Goal: Task Accomplishment & Management: Complete application form

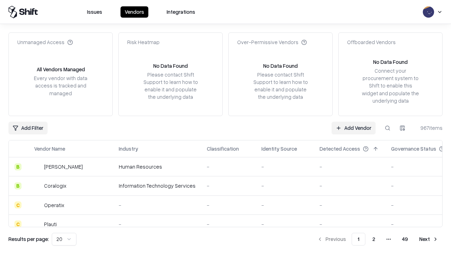
click at [353, 128] on link "Add Vendor" at bounding box center [354, 128] width 44 height 13
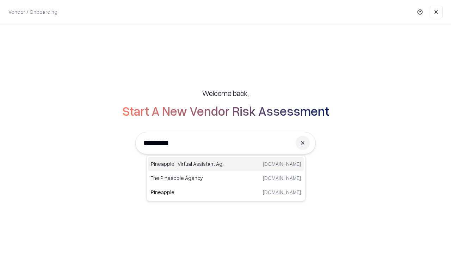
click at [226, 164] on div "Pineapple | Virtual Assistant Agency trypineapple.com" at bounding box center [226, 164] width 156 height 14
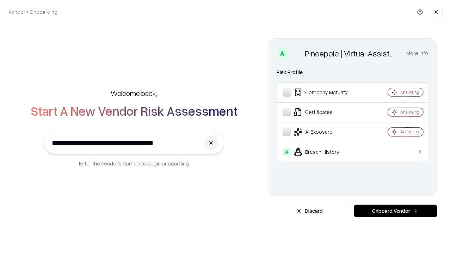
type input "**********"
click at [395, 211] on button "Onboard Vendor" at bounding box center [395, 210] width 83 height 13
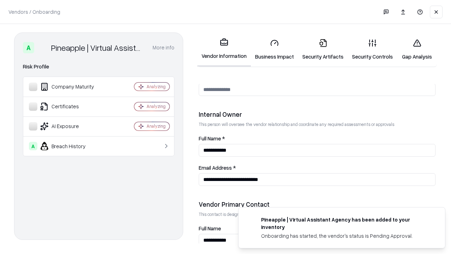
scroll to position [365, 0]
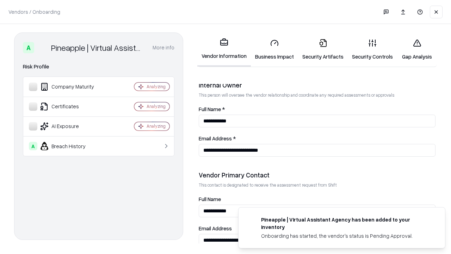
click at [275, 49] on link "Business Impact" at bounding box center [274, 49] width 47 height 33
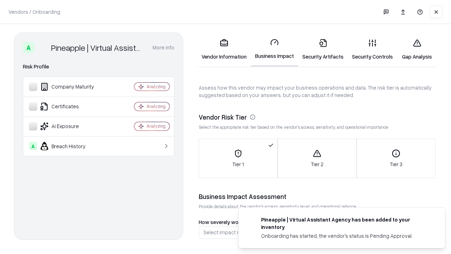
click at [323, 49] on link "Security Artifacts" at bounding box center [323, 49] width 50 height 33
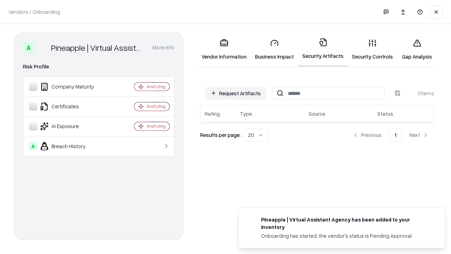
click at [236, 93] on button "Request Artifacts" at bounding box center [235, 93] width 61 height 13
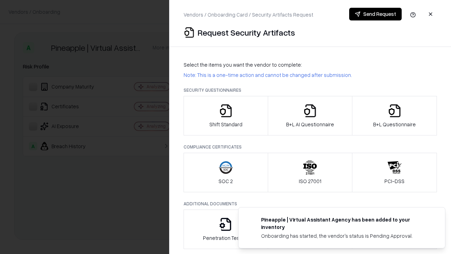
click at [226, 116] on icon "button" at bounding box center [226, 111] width 14 height 14
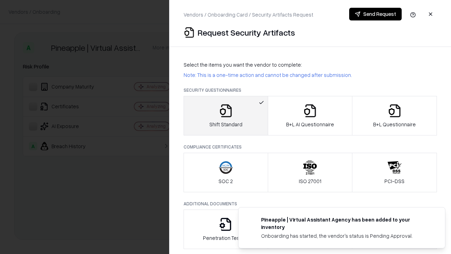
click at [375, 14] on button "Send Request" at bounding box center [375, 14] width 53 height 13
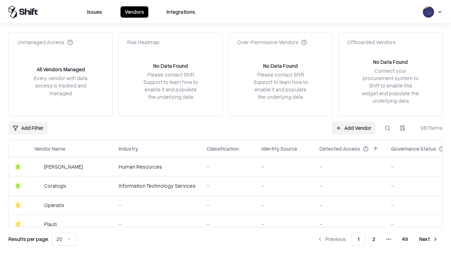
click at [388, 128] on button at bounding box center [387, 128] width 13 height 13
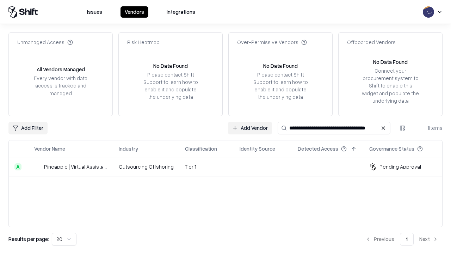
type input "**********"
click at [230, 166] on td "Tier 1" at bounding box center [206, 166] width 55 height 19
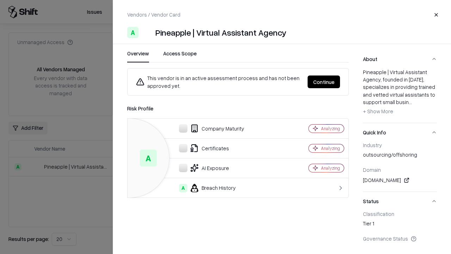
click at [324, 82] on button "Continue" at bounding box center [324, 81] width 32 height 13
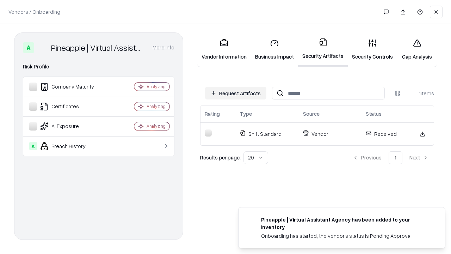
click at [372, 49] on link "Security Controls" at bounding box center [372, 49] width 49 height 33
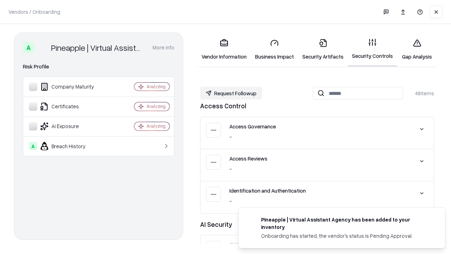
click at [231, 93] on button "Request Followup" at bounding box center [231, 93] width 62 height 13
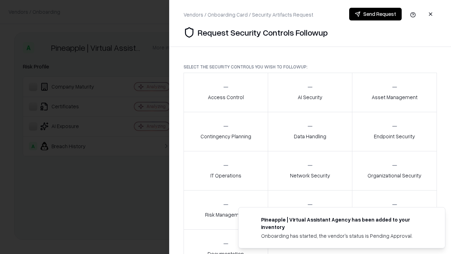
click at [226, 92] on div "Access Control" at bounding box center [226, 92] width 36 height 17
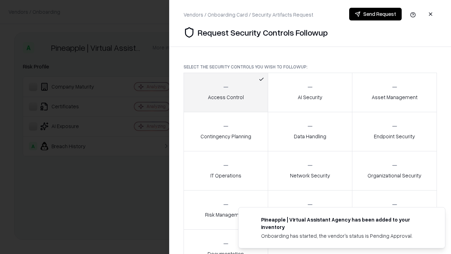
click at [375, 14] on button "Send Request" at bounding box center [375, 14] width 53 height 13
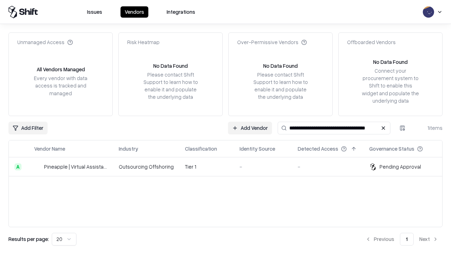
type input "**********"
click at [230, 166] on td "Tier 1" at bounding box center [206, 166] width 55 height 19
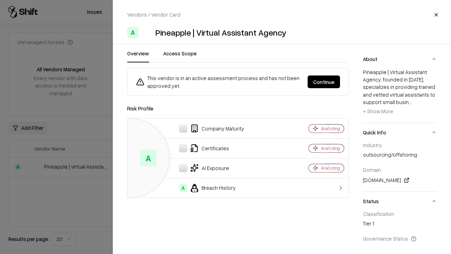
click at [324, 82] on button "Continue" at bounding box center [324, 81] width 32 height 13
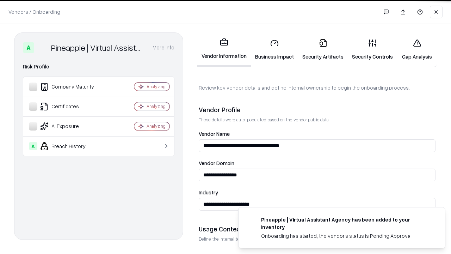
click at [417, 49] on link "Gap Analysis" at bounding box center [417, 49] width 40 height 33
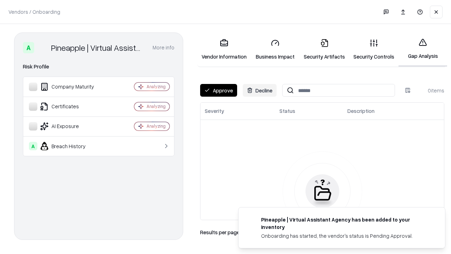
click at [218, 90] on button "Approve" at bounding box center [218, 90] width 37 height 13
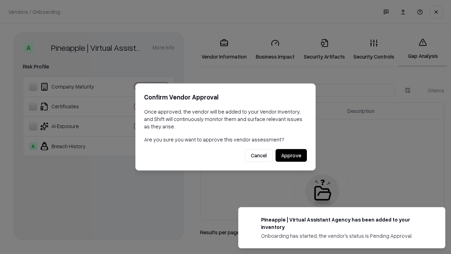
click at [291, 155] on button "Approve" at bounding box center [291, 155] width 31 height 13
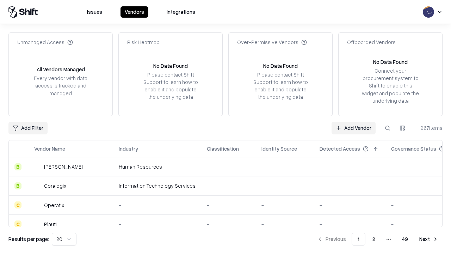
type input "**********"
click at [353, 128] on link "Add Vendor" at bounding box center [354, 128] width 44 height 13
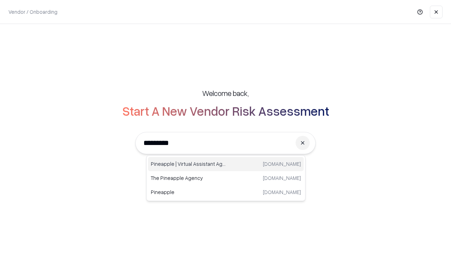
click at [226, 164] on div "Pineapple | Virtual Assistant Agency trypineapple.com" at bounding box center [226, 164] width 156 height 14
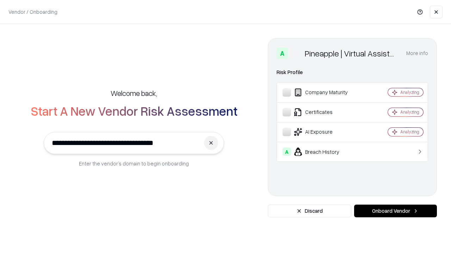
type input "**********"
click at [395, 211] on button "Onboard Vendor" at bounding box center [395, 210] width 83 height 13
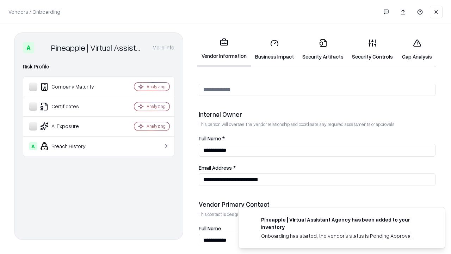
scroll to position [365, 0]
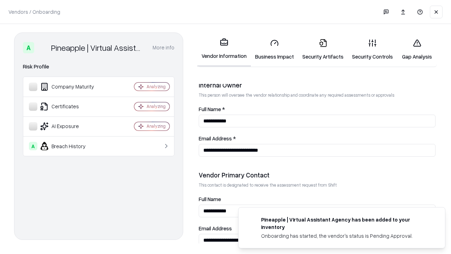
click at [417, 49] on link "Gap Analysis" at bounding box center [417, 49] width 40 height 33
